Goal: Task Accomplishment & Management: Complete application form

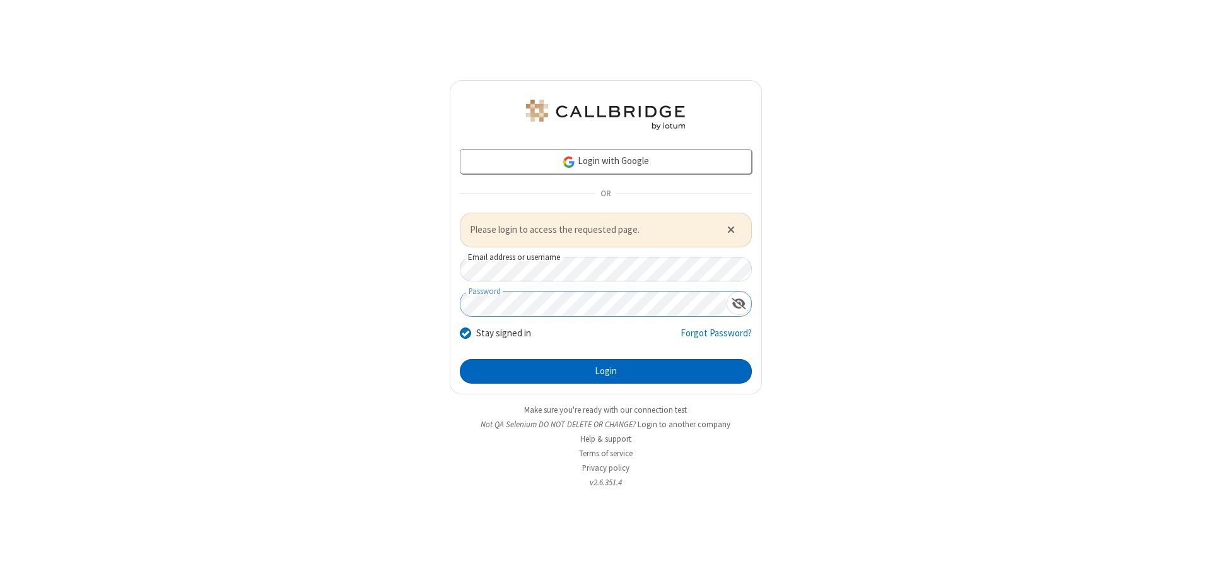
click at [605, 371] on button "Login" at bounding box center [606, 371] width 292 height 25
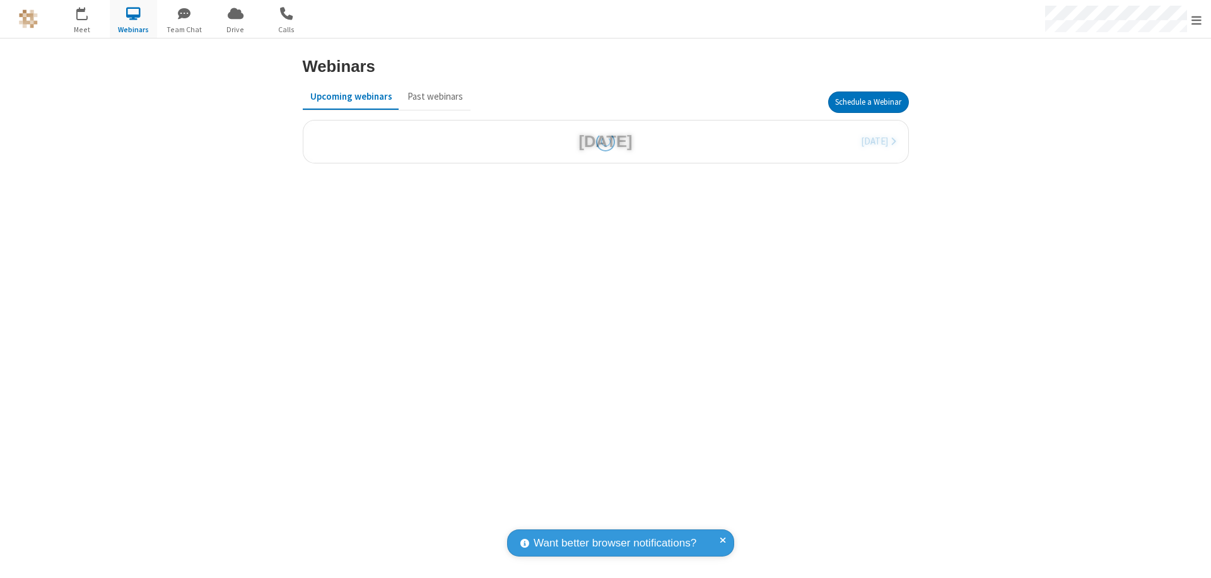
click at [868, 102] on button "Schedule a Webinar" at bounding box center [868, 101] width 81 height 21
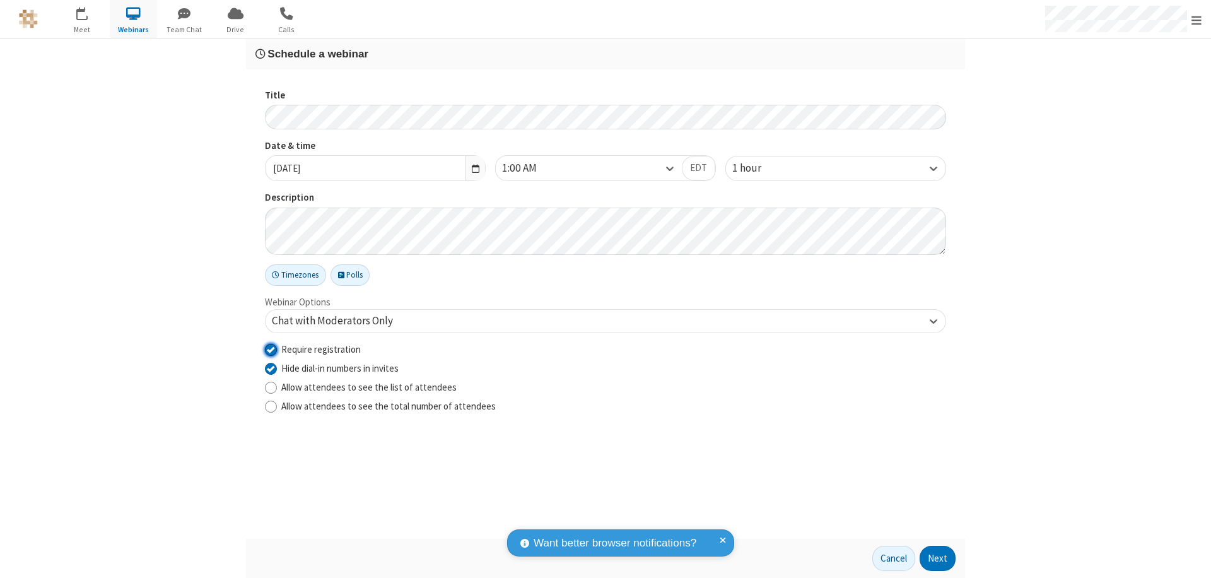
click at [270, 349] on input "Require registration" at bounding box center [271, 348] width 12 height 13
checkbox input "false"
click at [938, 558] on button "Next" at bounding box center [937, 557] width 36 height 25
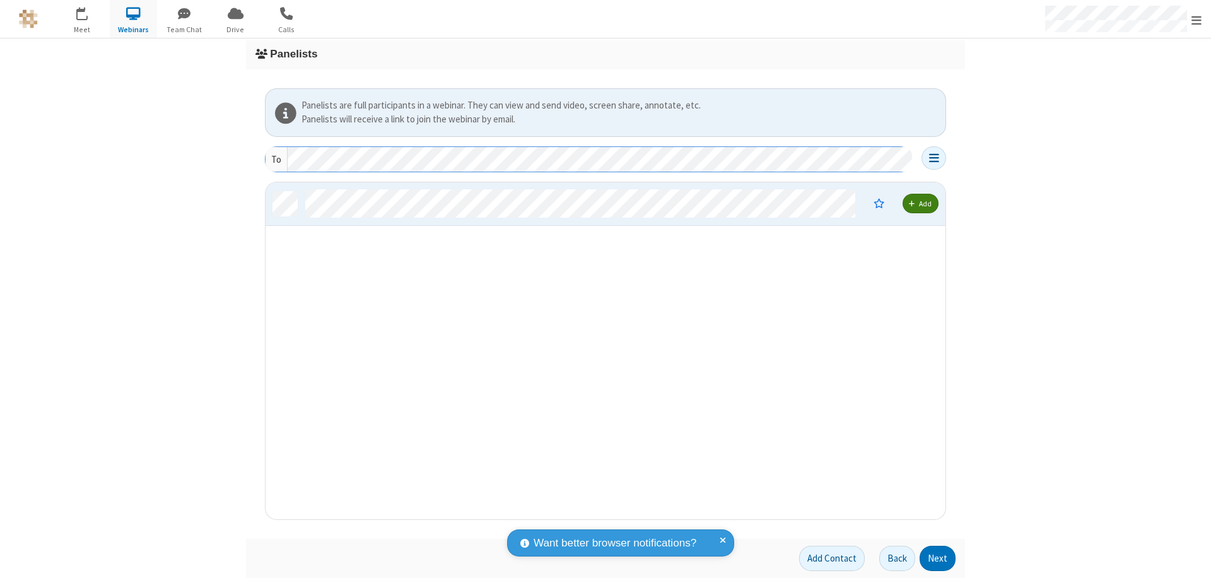
scroll to position [327, 670]
click at [938, 558] on button "Next" at bounding box center [937, 557] width 36 height 25
